Goal: Information Seeking & Learning: Learn about a topic

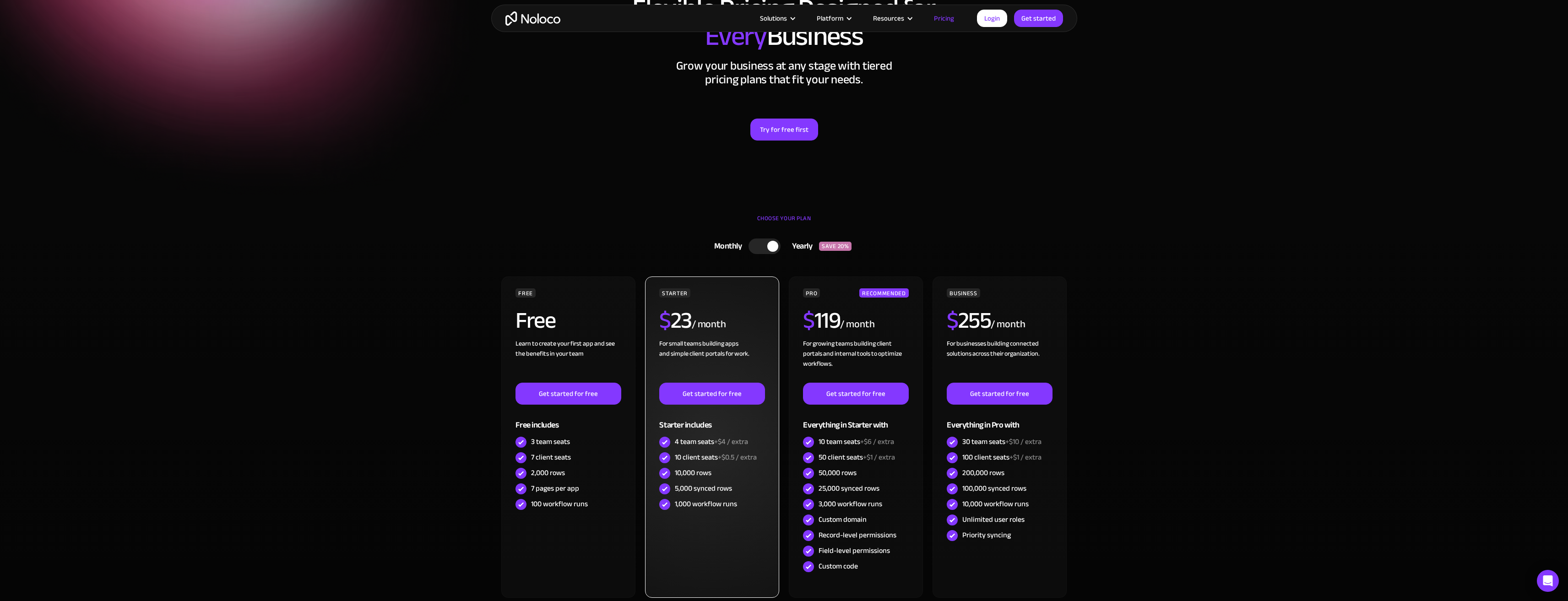
scroll to position [137, 0]
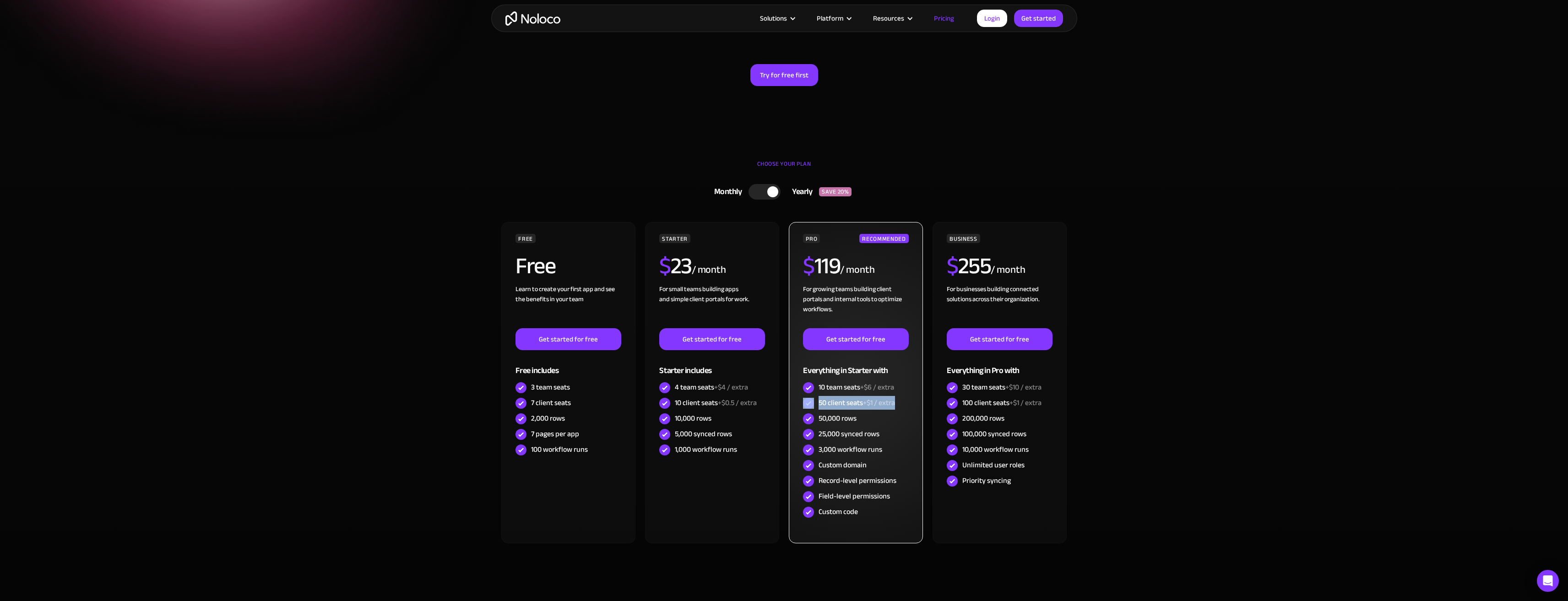
drag, startPoint x: 895, startPoint y: 403, endPoint x: 813, endPoint y: 400, distance: 82.1
click at [813, 400] on div "50 client seats +$1 / extra" at bounding box center [855, 403] width 105 height 16
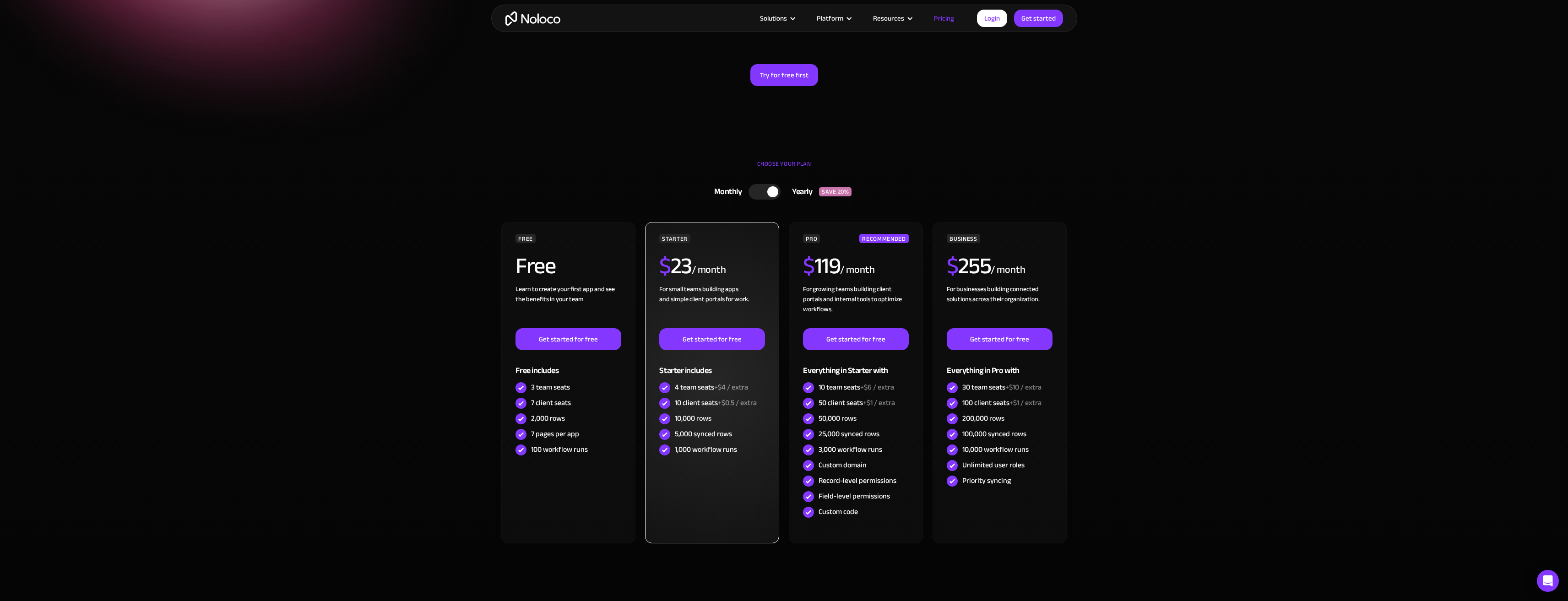
click at [712, 404] on div "10 client seats +$0.5 / extra" at bounding box center [716, 403] width 82 height 10
click at [699, 418] on div "10,000 rows" at bounding box center [693, 418] width 37 height 10
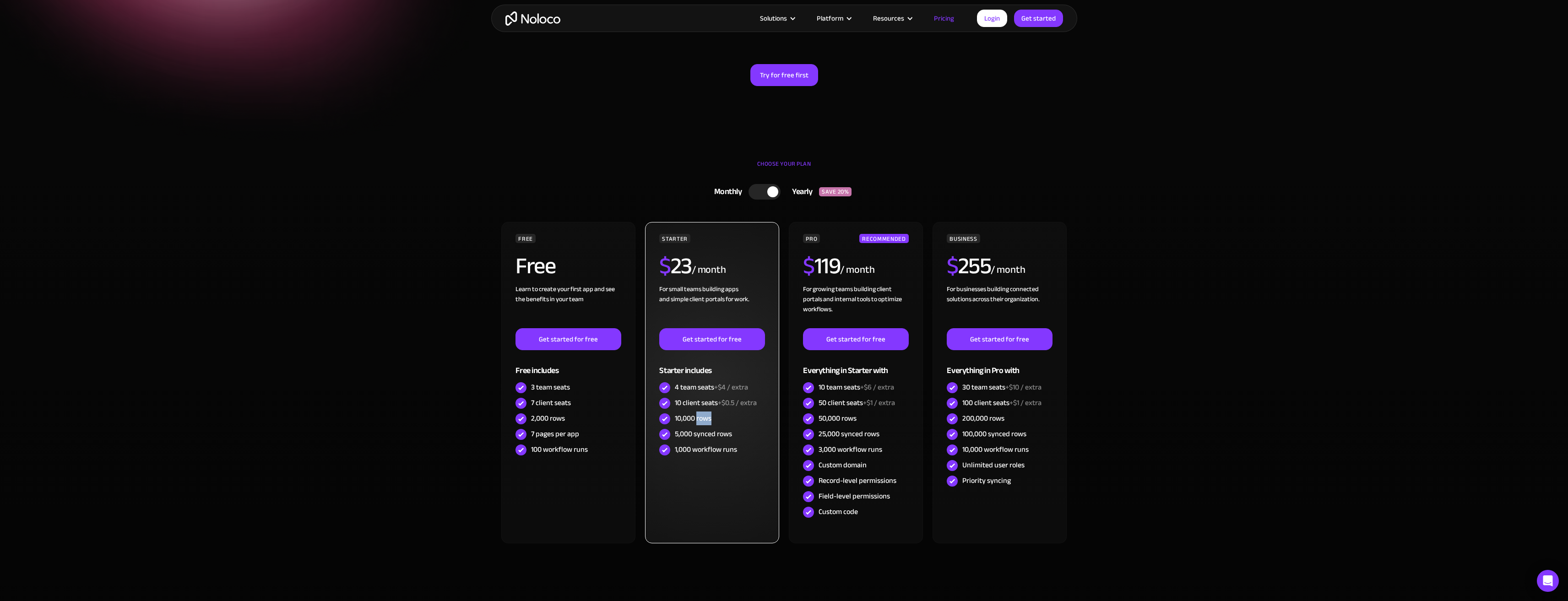
click at [699, 418] on div "10,000 rows" at bounding box center [693, 418] width 37 height 10
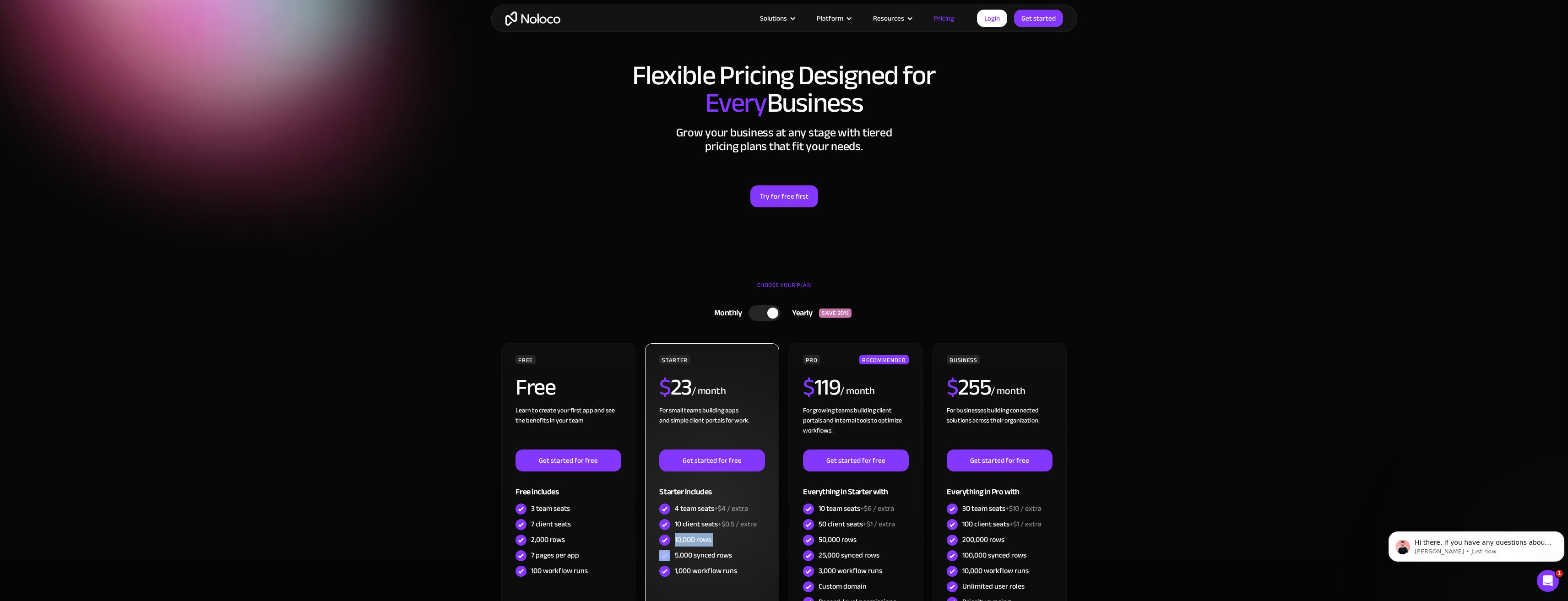
scroll to position [0, 0]
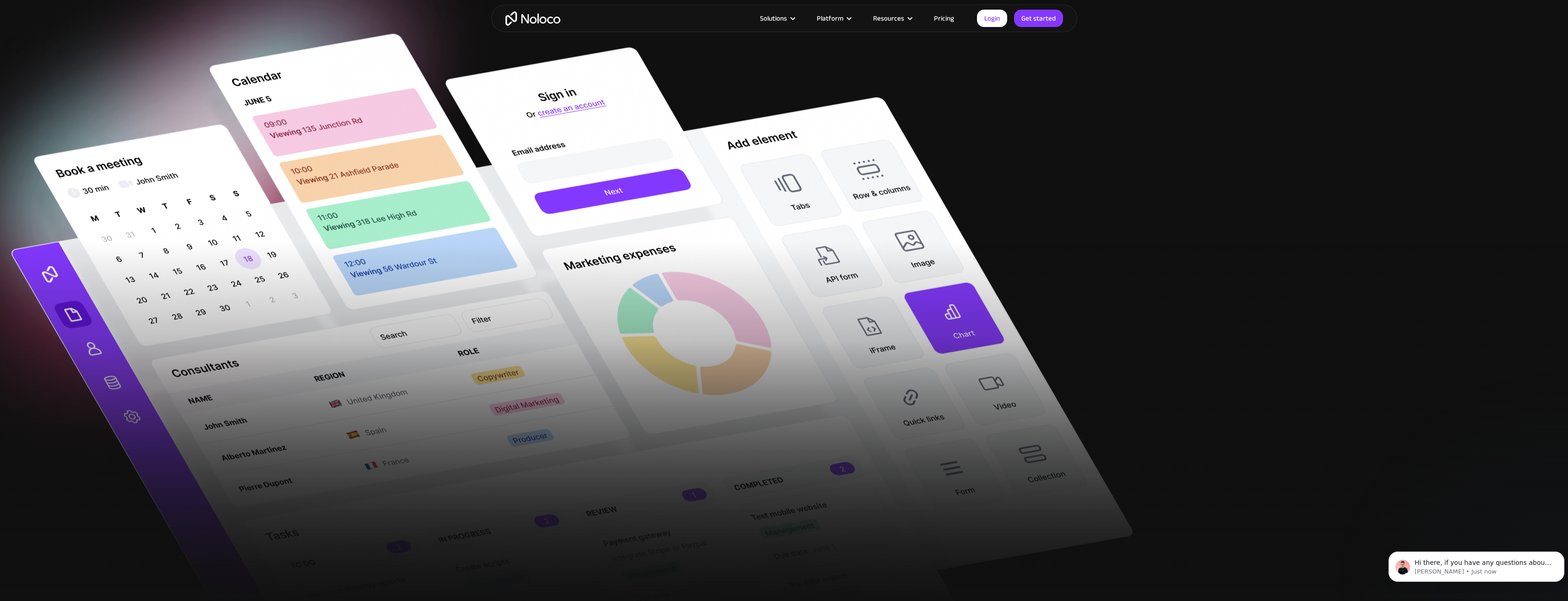
scroll to position [412, 0]
